Goal: Information Seeking & Learning: Learn about a topic

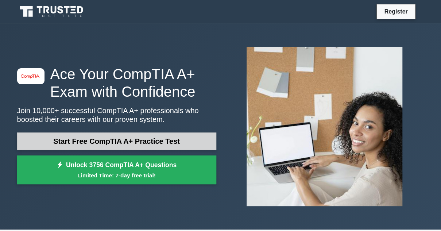
click at [140, 138] on link "Start Free CompTIA A+ Practice Test" at bounding box center [116, 141] width 199 height 18
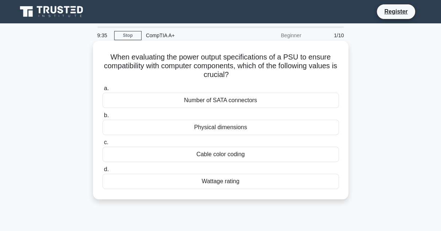
drag, startPoint x: 107, startPoint y: 54, endPoint x: 244, endPoint y: 75, distance: 138.9
click at [244, 75] on h5 "When evaluating the power output specifications of a PSU to ensure compatibilit…" at bounding box center [221, 66] width 238 height 27
copy h5 "When evaluating the power output specifications of a PSU to ensure compatibilit…"
click at [217, 182] on div "Wattage rating" at bounding box center [220, 181] width 236 height 15
click at [102, 172] on input "d. Wattage rating" at bounding box center [102, 169] width 0 height 5
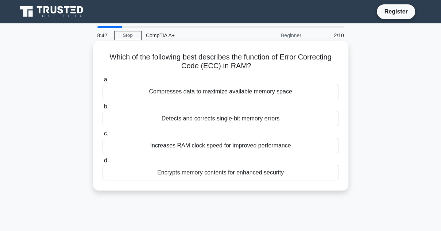
click at [210, 119] on div "Detects and corrects single-bit memory errors" at bounding box center [220, 118] width 236 height 15
click at [102, 109] on input "b. Detects and corrects single-bit memory errors" at bounding box center [102, 106] width 0 height 5
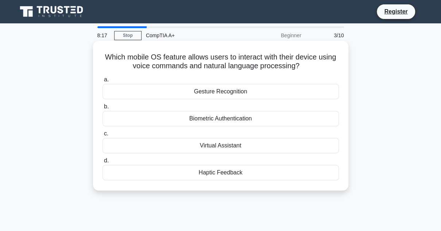
drag, startPoint x: 101, startPoint y: 56, endPoint x: 304, endPoint y: 69, distance: 203.5
click at [304, 69] on div "Which mobile OS feature allows users to interact with their device using voice …" at bounding box center [220, 116] width 249 height 144
copy h5 "Which mobile OS feature allows users to interact with their device using voice …"
click at [211, 146] on div "Virtual Assistant" at bounding box center [220, 145] width 236 height 15
click at [102, 136] on input "c. Virtual Assistant" at bounding box center [102, 133] width 0 height 5
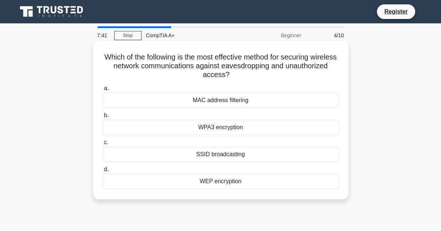
drag, startPoint x: 116, startPoint y: 55, endPoint x: 264, endPoint y: 78, distance: 149.1
click at [264, 78] on h5 "Which of the following is the most effective method for securing wireless netwo…" at bounding box center [221, 66] width 238 height 27
copy h5 "Which of the following is the most effective method for securing wireless netwo…"
click at [230, 127] on div "WPA3 encryption" at bounding box center [220, 127] width 236 height 15
click at [102, 118] on input "b. WPA3 encryption" at bounding box center [102, 115] width 0 height 5
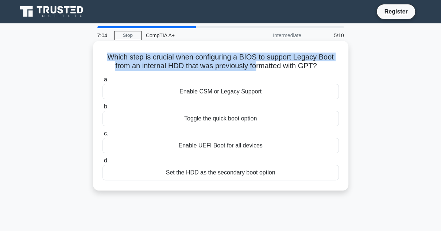
drag, startPoint x: 105, startPoint y: 56, endPoint x: 258, endPoint y: 70, distance: 153.1
click at [258, 70] on h5 "Which step is crucial when configuring a BIOS to support Legacy Boot from an in…" at bounding box center [221, 62] width 238 height 18
drag, startPoint x: 335, startPoint y: 67, endPoint x: 104, endPoint y: 55, distance: 230.8
click at [104, 55] on h5 "Which step is crucial when configuring a BIOS to support Legacy Boot from an in…" at bounding box center [221, 62] width 238 height 18
copy h5 "Which step is crucial when configuring a BIOS to support Legacy Boot from an in…"
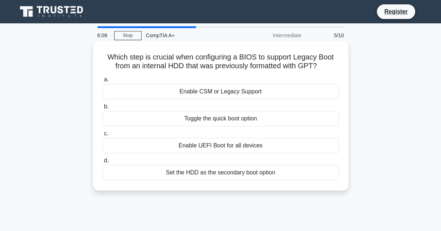
click at [242, 146] on div "Enable UEFI Boot for all devices" at bounding box center [220, 145] width 236 height 15
click at [102, 136] on input "c. Enable UEFI Boot for all devices" at bounding box center [102, 133] width 0 height 5
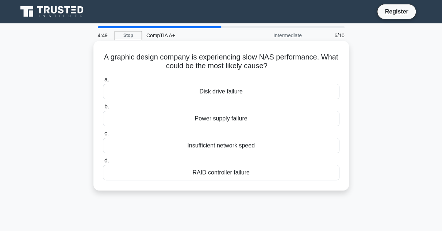
drag, startPoint x: 108, startPoint y: 57, endPoint x: 284, endPoint y: 69, distance: 176.9
click at [284, 69] on h5 "A graphic design company is experiencing slow NAS performance. What could be th…" at bounding box center [221, 62] width 238 height 18
copy h5 "A graphic design company is experiencing slow NAS performance. What could be th…"
click at [248, 151] on div "Insufficient network speed" at bounding box center [221, 145] width 236 height 15
click at [103, 136] on input "c. Insufficient network speed" at bounding box center [103, 133] width 0 height 5
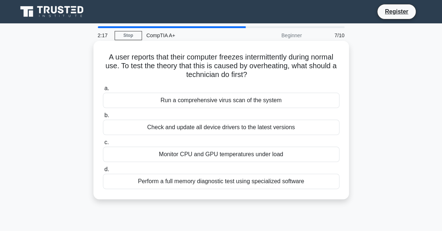
drag, startPoint x: 100, startPoint y: 55, endPoint x: 250, endPoint y: 81, distance: 151.7
click at [250, 81] on div "A user reports that their computer freezes intermittently during normal use. To…" at bounding box center [220, 120] width 249 height 152
copy h5 "A user reports that their computer freezes intermittently during normal use. To…"
click at [236, 151] on div "Monitor CPU and GPU temperatures under load" at bounding box center [221, 154] width 236 height 15
click at [103, 145] on input "c. Monitor CPU and GPU temperatures under load" at bounding box center [103, 142] width 0 height 5
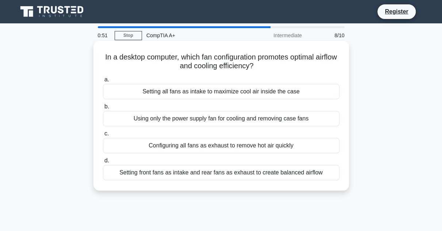
drag, startPoint x: 112, startPoint y: 57, endPoint x: 280, endPoint y: 70, distance: 168.3
click at [280, 70] on h5 "In a desktop computer, which fan configuration promotes optimal airflow and coo…" at bounding box center [221, 62] width 238 height 18
copy h5 "In a desktop computer, which fan configuration promotes optimal airflow and coo…"
click at [266, 91] on div "Setting all fans as intake to maximize cool air inside the case" at bounding box center [221, 91] width 236 height 15
click at [103, 82] on input "a. Setting all fans as intake to maximize cool air inside the case" at bounding box center [103, 79] width 0 height 5
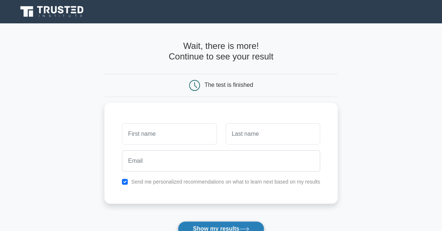
click at [214, 228] on button "Show my results" at bounding box center [221, 228] width 86 height 15
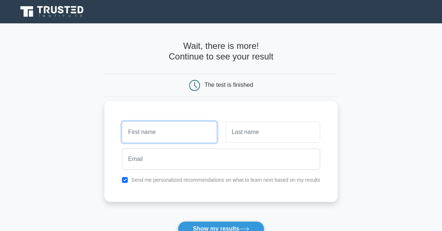
click at [177, 134] on input "text" at bounding box center [169, 131] width 94 height 21
type input "Nathalie"
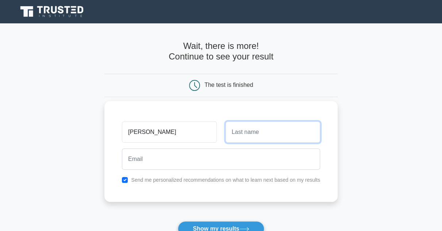
click at [255, 132] on input "text" at bounding box center [272, 131] width 94 height 21
type input "Fox"
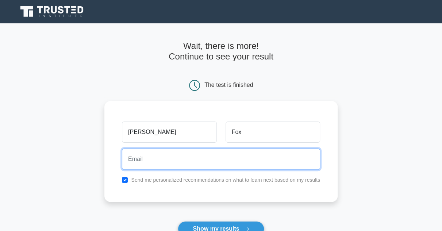
click at [203, 161] on input "email" at bounding box center [221, 158] width 198 height 21
type input "nfox@curoil.com"
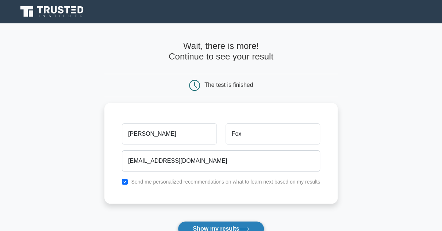
click at [216, 230] on button "Show my results" at bounding box center [221, 228] width 86 height 15
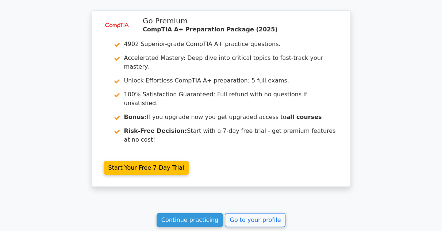
scroll to position [1161, 0]
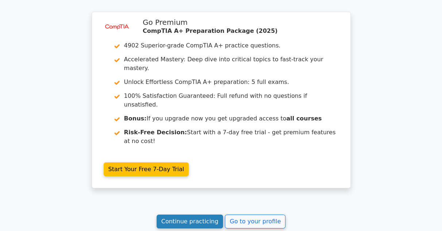
click at [190, 214] on link "Continue practicing" at bounding box center [189, 221] width 67 height 14
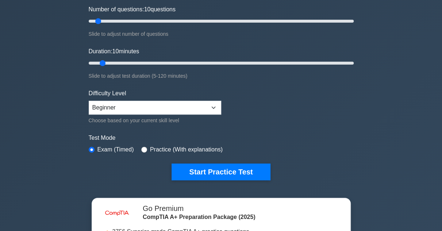
scroll to position [86, 0]
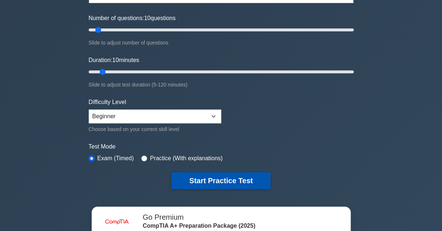
click at [236, 181] on button "Start Practice Test" at bounding box center [220, 180] width 98 height 17
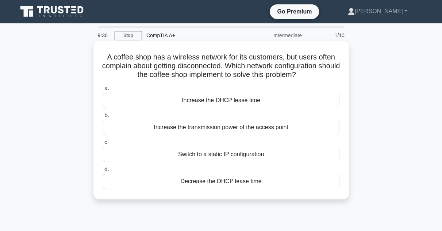
drag, startPoint x: 105, startPoint y: 54, endPoint x: 321, endPoint y: 77, distance: 217.1
click at [321, 77] on h5 "A coffee shop has a wireless network for its customers, but users often complai…" at bounding box center [221, 66] width 238 height 27
copy h5 "A coffee shop has a wireless network for its customers, but users often complai…"
click at [164, 154] on div "Switch to a static IP configuration" at bounding box center [221, 154] width 236 height 15
click at [103, 145] on input "c. Switch to a static IP configuration" at bounding box center [103, 142] width 0 height 5
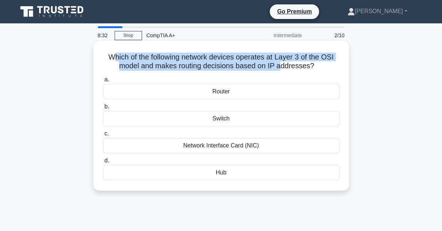
drag, startPoint x: 109, startPoint y: 54, endPoint x: 287, endPoint y: 69, distance: 178.3
click at [287, 69] on h5 "Which of the following network devices operates at Layer 3 of the OSI model and…" at bounding box center [221, 62] width 238 height 18
drag, startPoint x: 106, startPoint y: 56, endPoint x: 267, endPoint y: 78, distance: 163.0
click at [267, 78] on div "Which of the following network devices operates at Layer 3 of the OSI model and…" at bounding box center [220, 116] width 249 height 144
click at [253, 70] on h5 "Which of the following network devices operates at Layer 3 of the OSI model and…" at bounding box center [221, 62] width 238 height 18
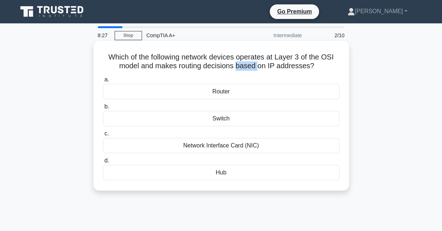
click at [253, 70] on h5 "Which of the following network devices operates at Layer 3 of the OSI model and…" at bounding box center [221, 62] width 238 height 18
drag, startPoint x: 106, startPoint y: 54, endPoint x: 336, endPoint y: 68, distance: 230.2
click at [336, 68] on h5 "Which of the following network devices operates at Layer 3 of the OSI model and…" at bounding box center [221, 62] width 238 height 18
copy h5 "Which of the following network devices operates at Layer 3 of the OSI model and…"
click at [218, 92] on div "Router" at bounding box center [221, 91] width 236 height 15
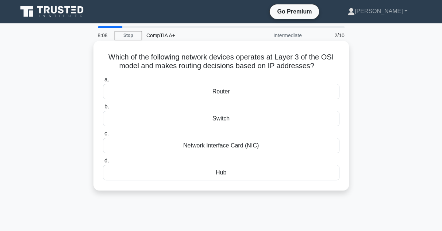
click at [103, 82] on input "a. Router" at bounding box center [103, 79] width 0 height 5
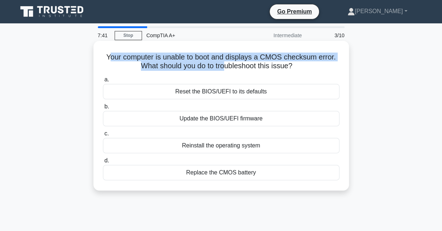
drag, startPoint x: 106, startPoint y: 56, endPoint x: 226, endPoint y: 66, distance: 120.4
click at [226, 66] on h5 "Your computer is unable to boot and displays a CMOS checksum error. What should…" at bounding box center [221, 62] width 238 height 18
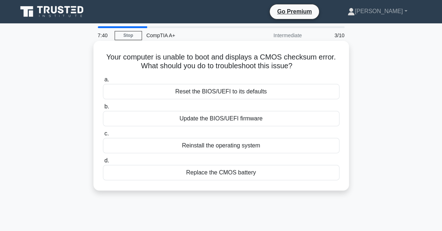
click at [105, 53] on h5 "Your computer is unable to boot and displays a CMOS checksum error. What should…" at bounding box center [221, 62] width 238 height 18
drag, startPoint x: 104, startPoint y: 54, endPoint x: 305, endPoint y: 71, distance: 202.4
click at [305, 71] on h5 "Your computer is unable to boot and displays a CMOS checksum error. What should…" at bounding box center [221, 62] width 238 height 18
copy h5 "Your computer is unable to boot and displays a CMOS checksum error. What should…"
click at [220, 172] on div "Replace the CMOS battery" at bounding box center [221, 172] width 236 height 15
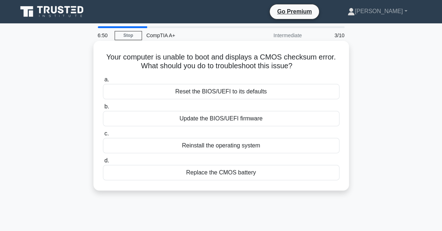
click at [103, 163] on input "d. Replace the CMOS battery" at bounding box center [103, 160] width 0 height 5
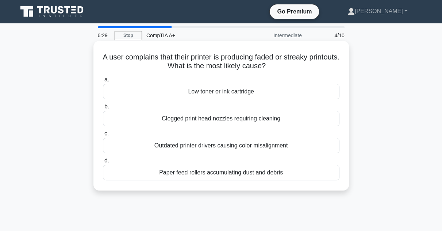
drag, startPoint x: 114, startPoint y: 53, endPoint x: 295, endPoint y: 69, distance: 182.3
click at [295, 69] on h5 "A user complains that their printer is producing faded or streaky printouts. Wh…" at bounding box center [221, 62] width 238 height 18
copy h5 "A user complains that their printer is producing faded or streaky printouts. Wh…"
click at [222, 94] on div "Low toner or ink cartridge" at bounding box center [221, 91] width 236 height 15
click at [103, 82] on input "a. Low toner or ink cartridge" at bounding box center [103, 79] width 0 height 5
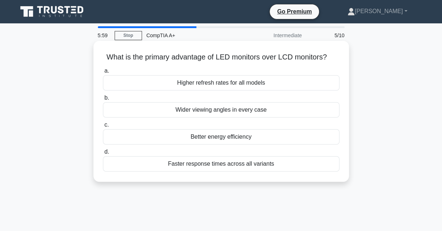
drag, startPoint x: 103, startPoint y: 56, endPoint x: 336, endPoint y: 59, distance: 233.0
click at [336, 59] on h5 "What is the primary advantage of LED monitors over LCD monitors? .spinner_0XTQ{…" at bounding box center [221, 57] width 238 height 9
copy h5 "What is the primary advantage of LED monitors over LCD monitors?"
click at [224, 136] on div "Better energy efficiency" at bounding box center [221, 136] width 236 height 15
click at [103, 127] on input "c. Better energy efficiency" at bounding box center [103, 125] width 0 height 5
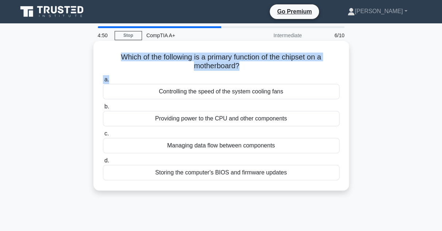
drag, startPoint x: 114, startPoint y: 53, endPoint x: 257, endPoint y: 73, distance: 144.7
click at [257, 73] on div "Which of the following is a primary function of the chipset on a motherboard? .…" at bounding box center [220, 116] width 249 height 144
copy div "Which of the following is a primary function of the chipset on a motherboard? .…"
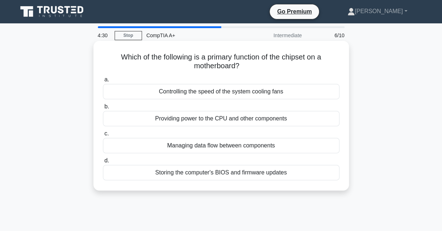
click at [230, 145] on div "Managing data flow between components" at bounding box center [221, 145] width 236 height 15
click at [103, 136] on input "c. Managing data flow between components" at bounding box center [103, 133] width 0 height 5
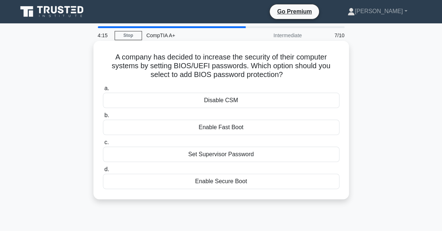
drag, startPoint x: 114, startPoint y: 54, endPoint x: 295, endPoint y: 77, distance: 182.3
click at [295, 77] on h5 "A company has decided to increase the security of their computer systems by set…" at bounding box center [221, 66] width 238 height 27
copy h5 "A company has decided to increase the security of their computer systems by set…"
click at [215, 154] on div "Set Supervisor Password" at bounding box center [221, 154] width 236 height 15
click at [103, 145] on input "c. Set Supervisor Password" at bounding box center [103, 142] width 0 height 5
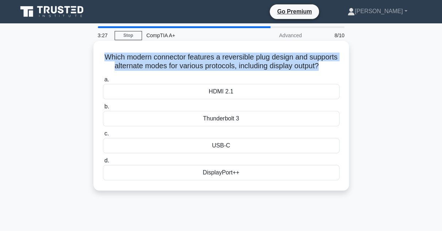
drag, startPoint x: 119, startPoint y: 56, endPoint x: 229, endPoint y: 76, distance: 111.6
click at [229, 71] on h5 "Which modern connector features a reversible plug design and supports alternate…" at bounding box center [221, 62] width 238 height 18
copy h5 "Which modern connector features a reversible plug design and supports alternate…"
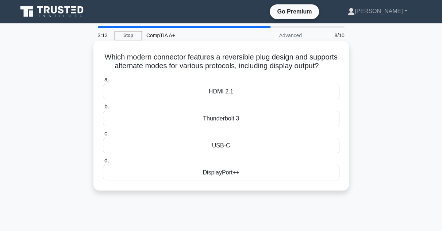
click at [222, 153] on div "USB-C" at bounding box center [221, 145] width 236 height 15
click at [103, 136] on input "c. USB-C" at bounding box center [103, 133] width 0 height 5
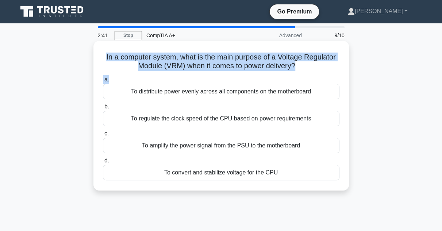
drag, startPoint x: 104, startPoint y: 49, endPoint x: 293, endPoint y: 77, distance: 190.6
click at [294, 78] on div "In a computer system, what is the main purpose of a Voltage Regulator Module (V…" at bounding box center [220, 116] width 249 height 144
click at [272, 54] on h5 "In a computer system, what is the main purpose of a Voltage Regulator Module (V…" at bounding box center [221, 62] width 238 height 18
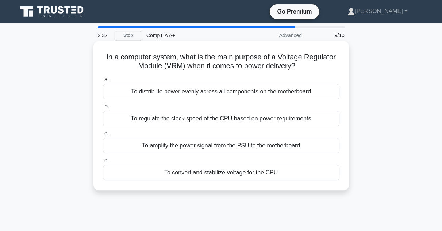
drag, startPoint x: 104, startPoint y: 56, endPoint x: 306, endPoint y: 71, distance: 202.6
click at [306, 71] on h5 "In a computer system, what is the main purpose of a Voltage Regulator Module (V…" at bounding box center [221, 62] width 238 height 18
copy h5 "In a computer system, what is the main purpose of a Voltage Regulator Module (V…"
click at [250, 175] on div "To convert and stabilize voltage for the CPU" at bounding box center [221, 172] width 236 height 15
click at [103, 163] on input "d. To convert and stabilize voltage for the CPU" at bounding box center [103, 160] width 0 height 5
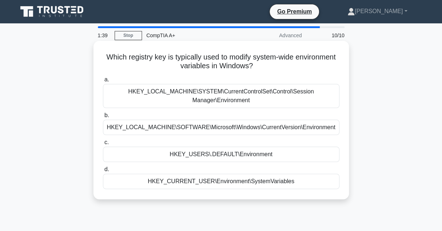
drag, startPoint x: 127, startPoint y: 57, endPoint x: 284, endPoint y: 67, distance: 157.8
click at [284, 67] on h5 "Which registry key is typically used to modify system-wide environment variable…" at bounding box center [221, 62] width 238 height 18
copy h5 "Which registry key is typically used to modify system-wide environment variable…"
click at [242, 100] on div "HKEY_LOCAL_MACHINE\SYSTEM\CurrentControlSet\Control\Session Manager\Environment" at bounding box center [221, 96] width 236 height 24
click at [103, 82] on input "a. HKEY_LOCAL_MACHINE\SYSTEM\CurrentControlSet\Control\Session Manager\Environm…" at bounding box center [103, 79] width 0 height 5
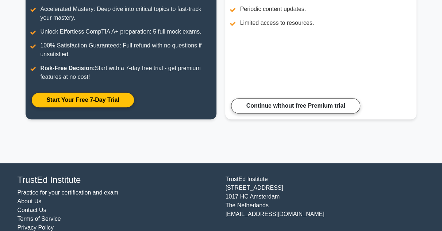
scroll to position [150, 0]
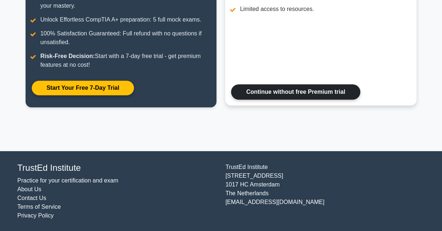
click at [347, 92] on link "Continue without free Premium trial" at bounding box center [295, 91] width 129 height 15
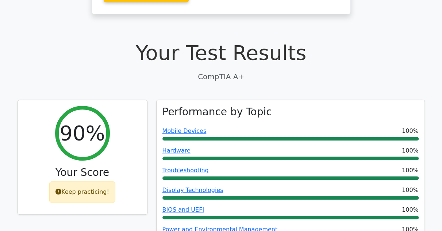
scroll to position [198, 0]
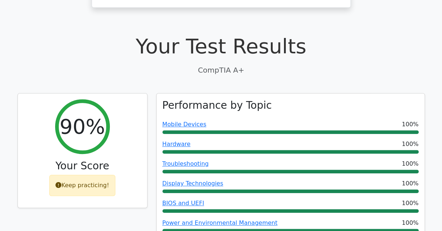
drag, startPoint x: 437, startPoint y: 60, endPoint x: 437, endPoint y: 64, distance: 3.7
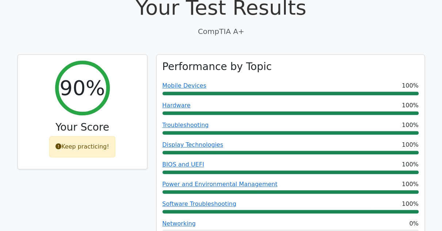
scroll to position [212, 0]
